Goal: Task Accomplishment & Management: Use online tool/utility

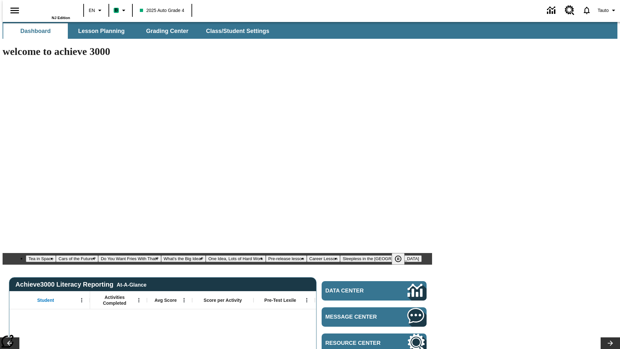
type input "-1"
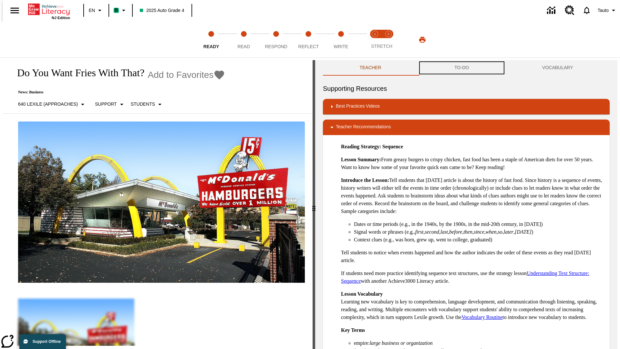
click at [462, 68] on button "TO-DO" at bounding box center [462, 68] width 88 height 16
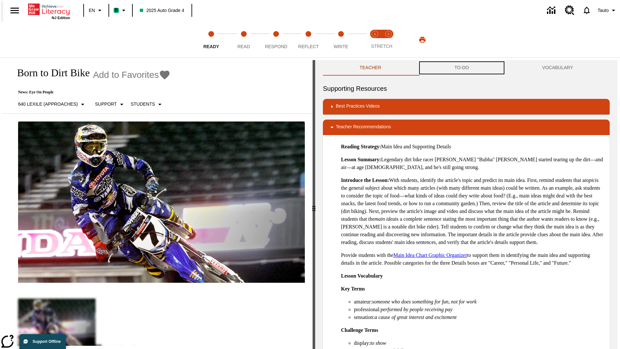
click at [462, 68] on button "TO-DO" at bounding box center [462, 68] width 88 height 16
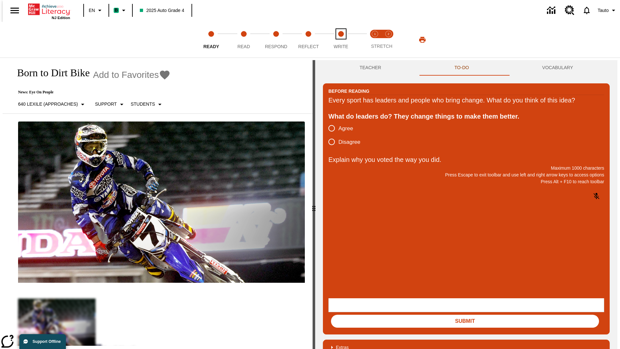
click at [341, 40] on span "Write" at bounding box center [341, 44] width 15 height 12
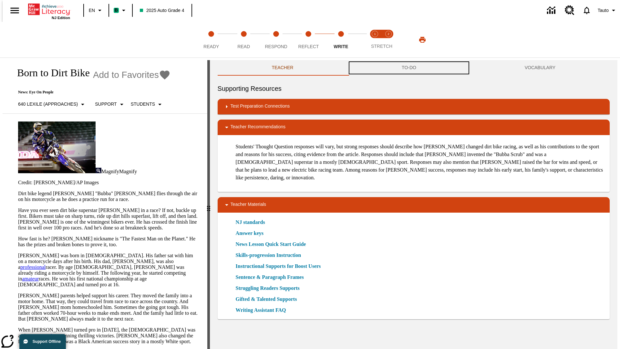
scroll to position [0, 0]
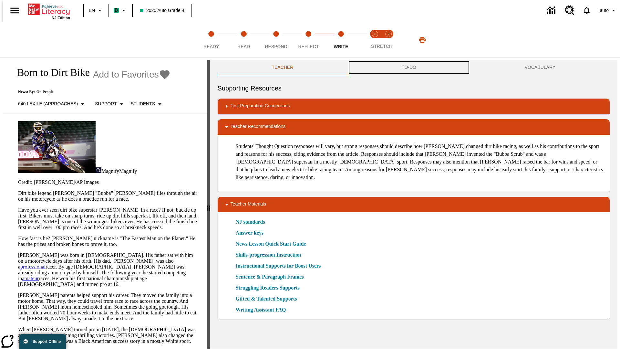
click at [409, 68] on button "TO-DO" at bounding box center [409, 68] width 123 height 16
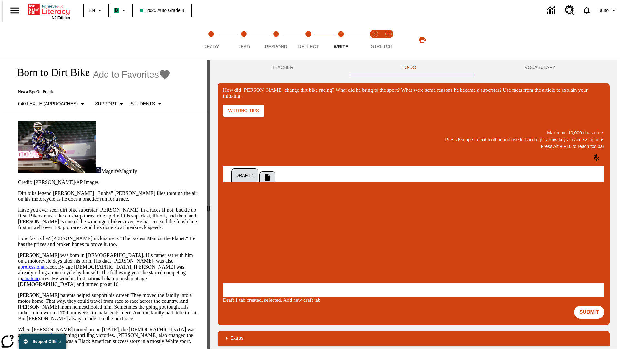
scroll to position [0, 0]
